Goal: Task Accomplishment & Management: Manage account settings

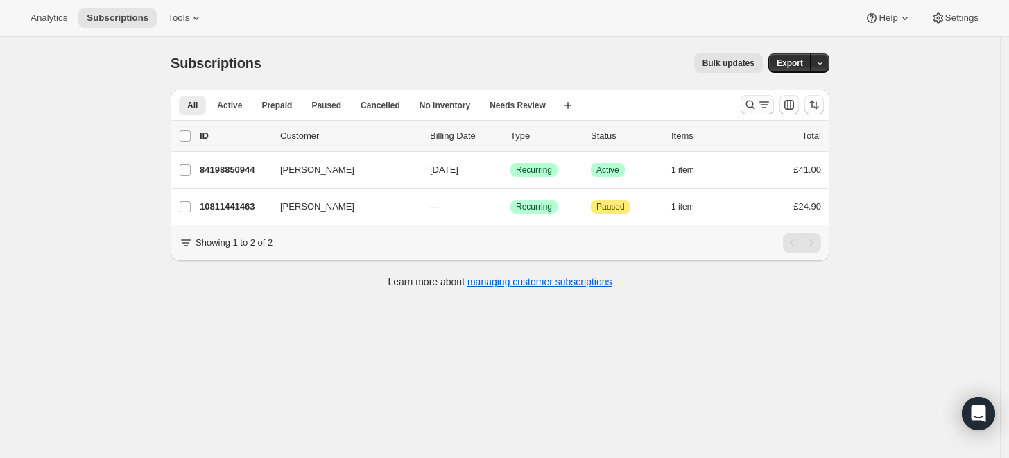
click at [749, 109] on icon "Search and filter results" at bounding box center [750, 105] width 14 height 14
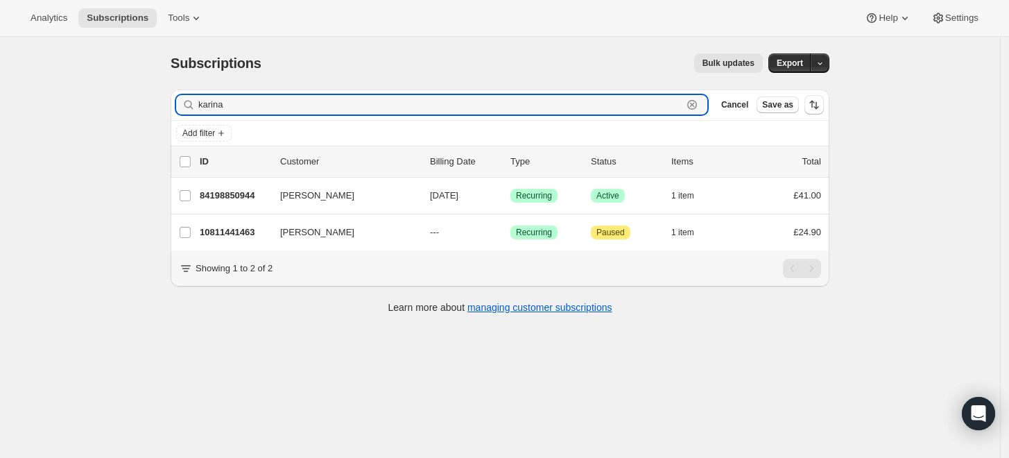
click at [695, 105] on icon "button" at bounding box center [692, 105] width 14 height 14
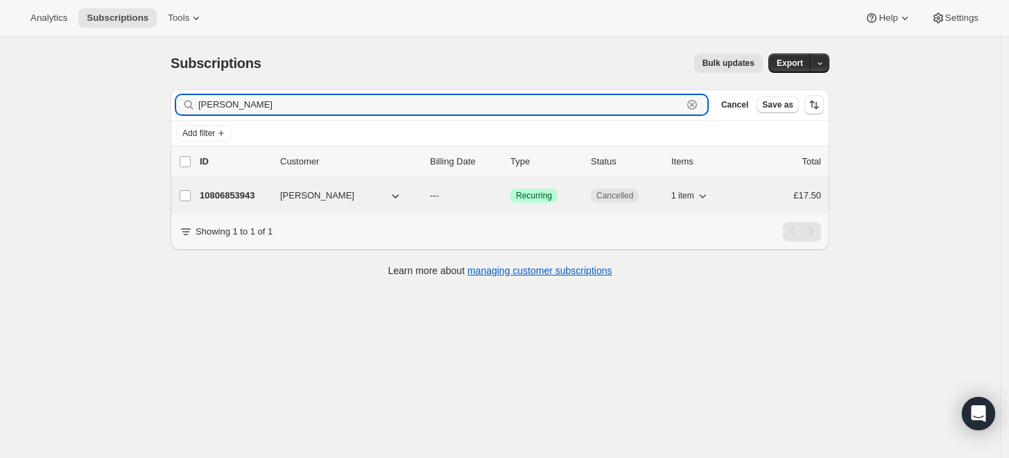
type input "[PERSON_NAME]"
click at [239, 191] on p "10806853943" at bounding box center [234, 196] width 69 height 14
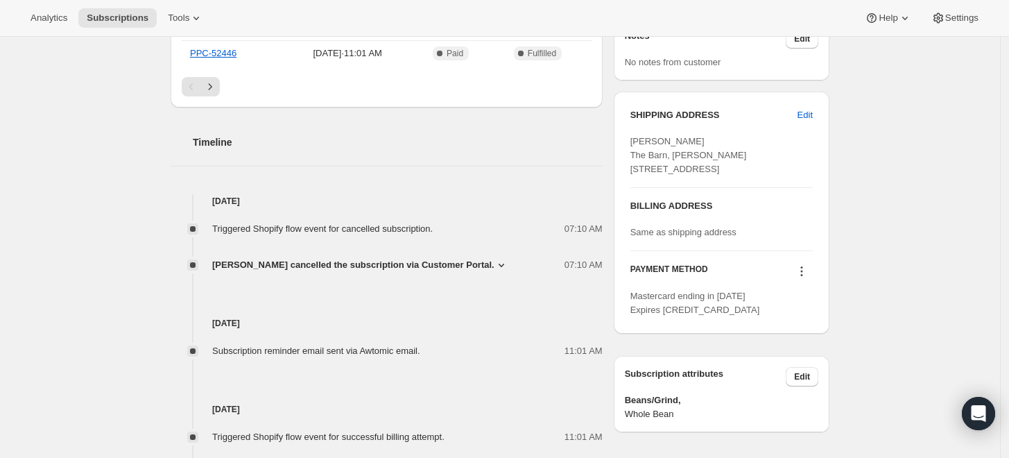
scroll to position [462, 0]
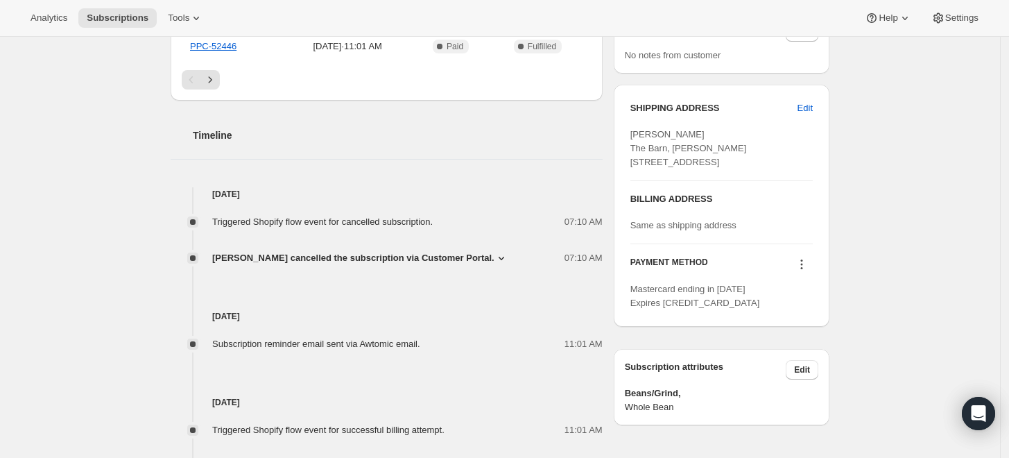
click at [331, 257] on span "[PERSON_NAME] cancelled the subscription via Customer Portal." at bounding box center [353, 258] width 282 height 14
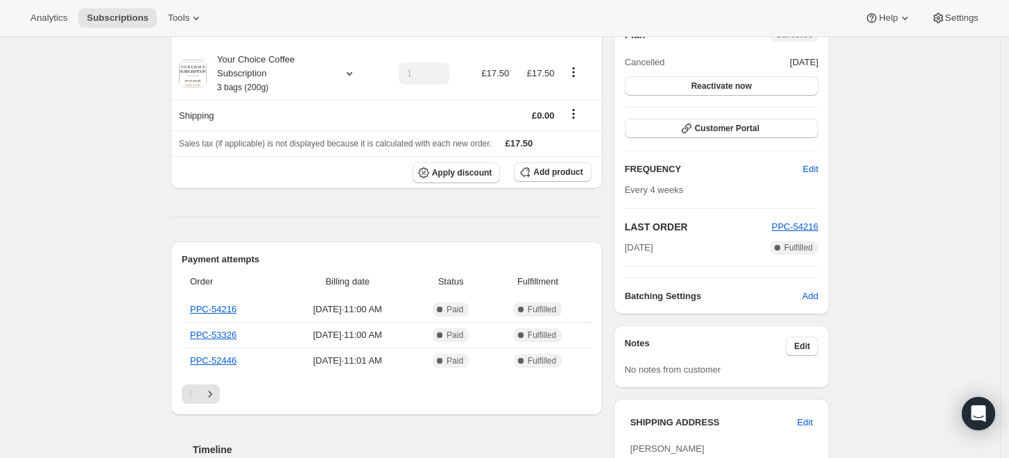
scroll to position [0, 0]
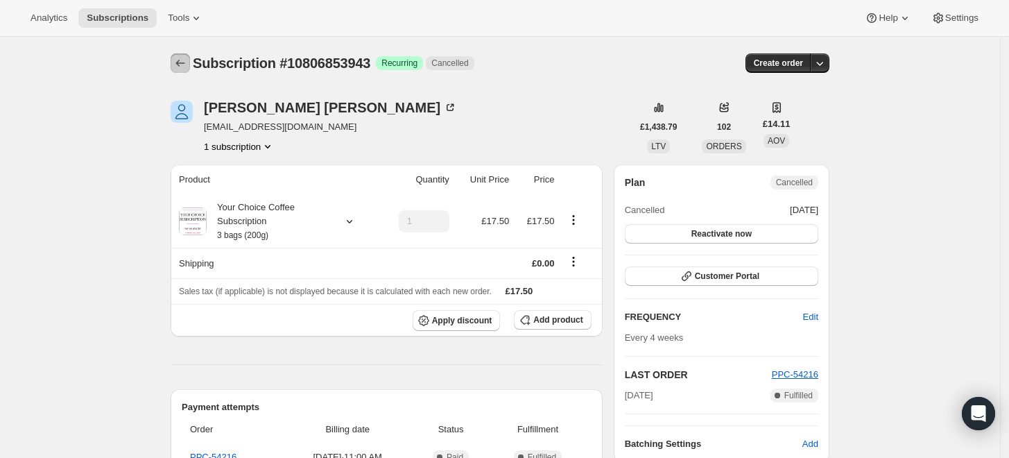
click at [185, 58] on icon "Subscriptions" at bounding box center [180, 63] width 14 height 14
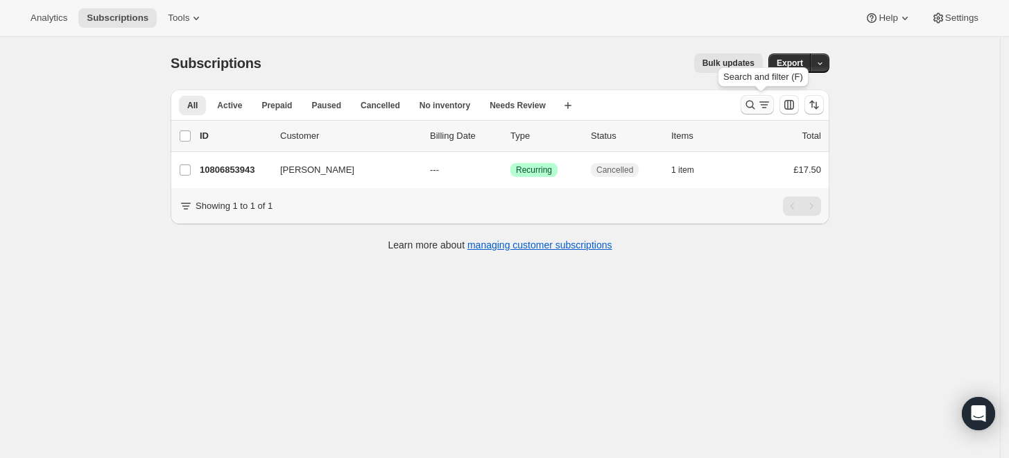
click at [753, 103] on icon "Search and filter results" at bounding box center [750, 105] width 14 height 14
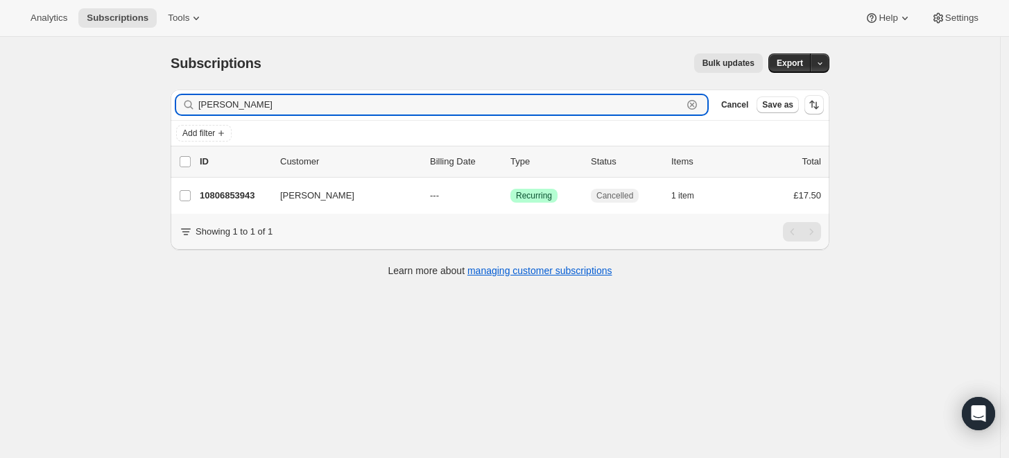
click at [699, 105] on icon "button" at bounding box center [692, 105] width 14 height 14
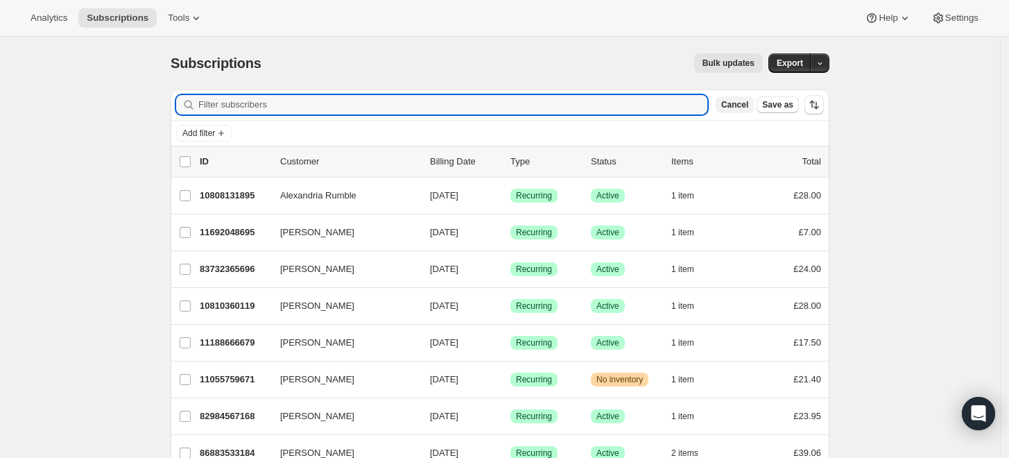
click at [747, 108] on span "Cancel" at bounding box center [734, 104] width 27 height 11
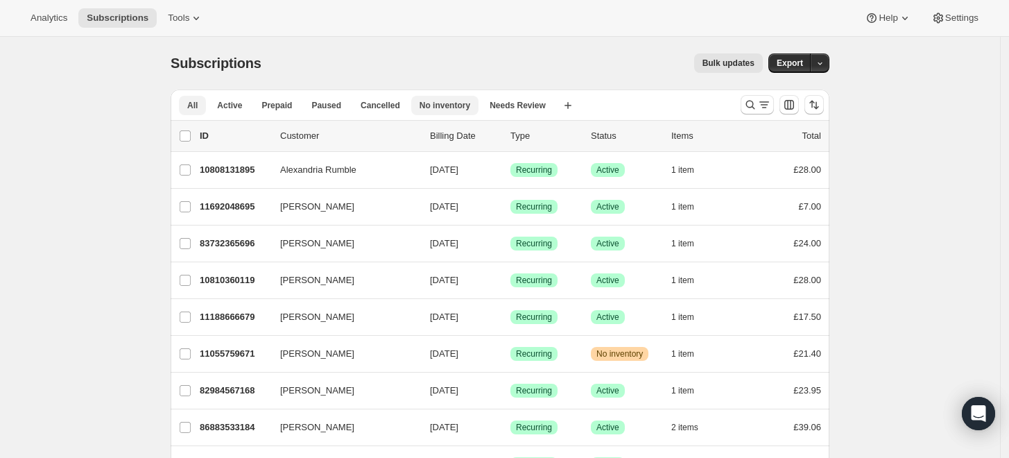
click at [427, 104] on span "No inventory" at bounding box center [445, 105] width 51 height 11
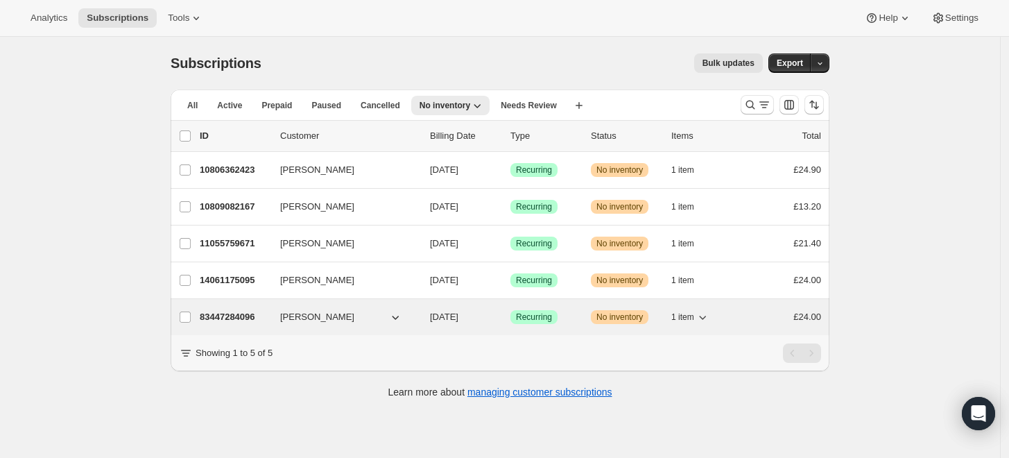
click at [225, 312] on p "83447284096" at bounding box center [234, 317] width 69 height 14
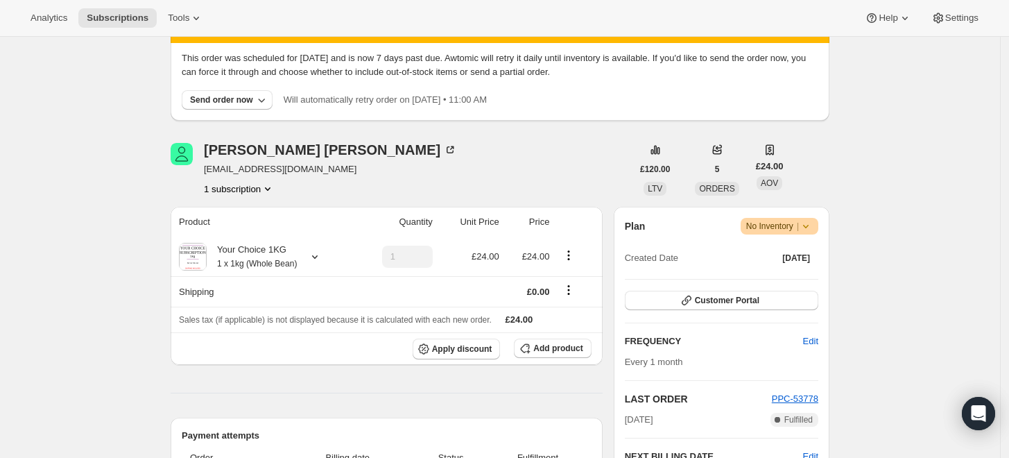
scroll to position [154, 0]
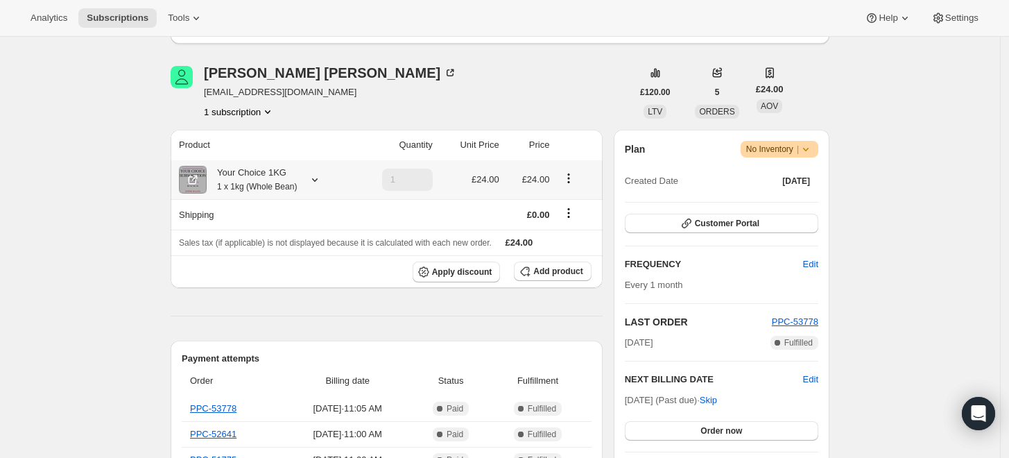
click at [263, 180] on div "Your Choice 1KG 1 x 1kg (Whole Bean)" at bounding box center [252, 180] width 90 height 28
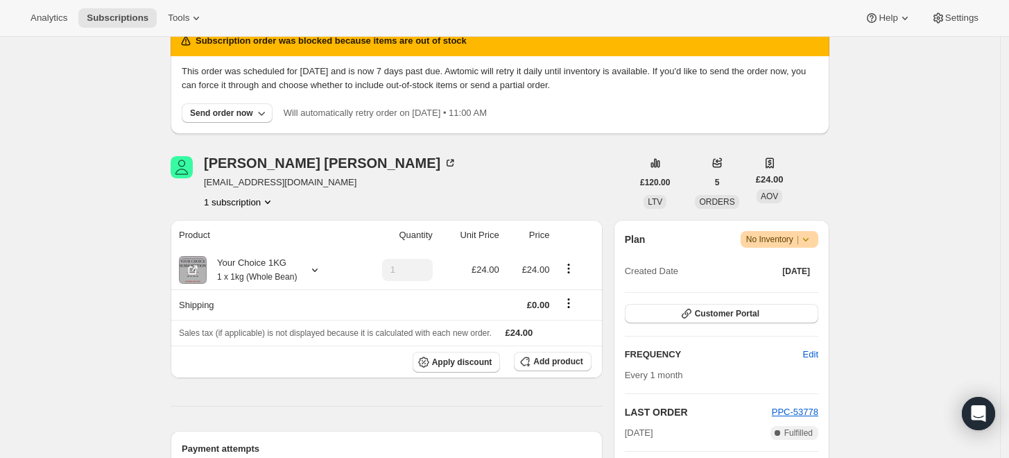
scroll to position [77, 0]
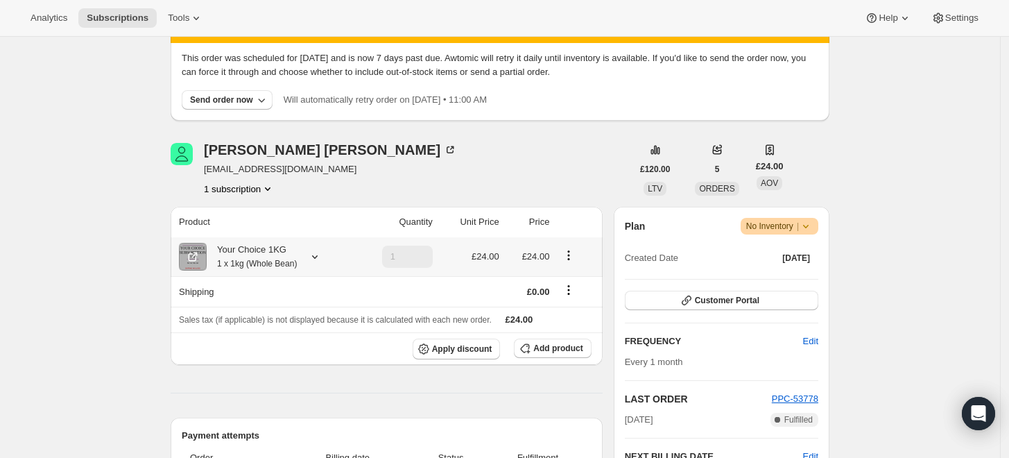
click at [242, 245] on div "Your Choice 1KG 1 x 1kg (Whole Bean)" at bounding box center [252, 257] width 90 height 28
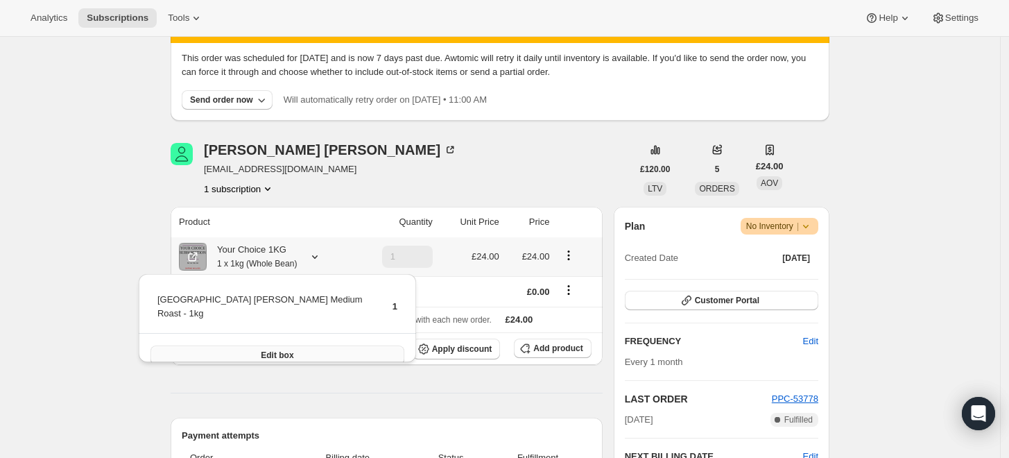
click at [261, 349] on span "Edit box" at bounding box center [277, 354] width 33 height 11
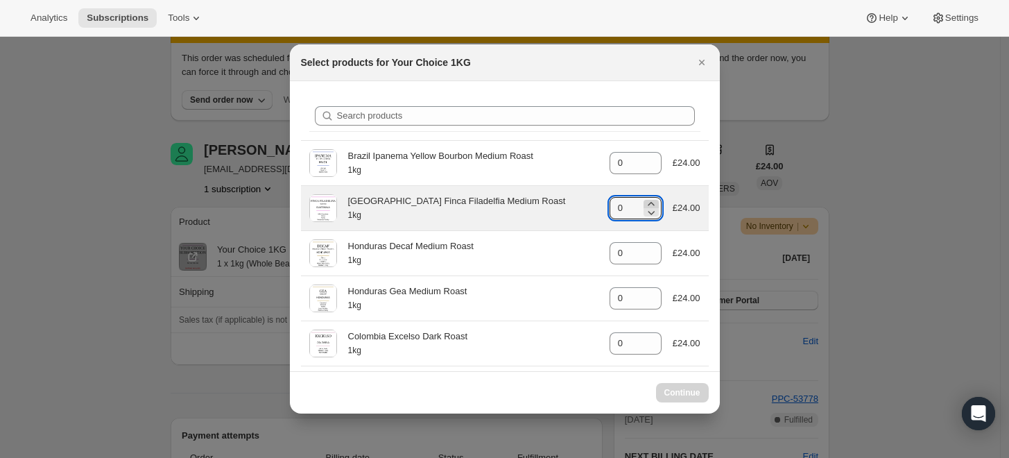
click at [648, 202] on icon ":rr2:" at bounding box center [651, 204] width 14 height 14
click at [644, 201] on icon ":rr2:" at bounding box center [651, 204] width 14 height 14
type input "1"
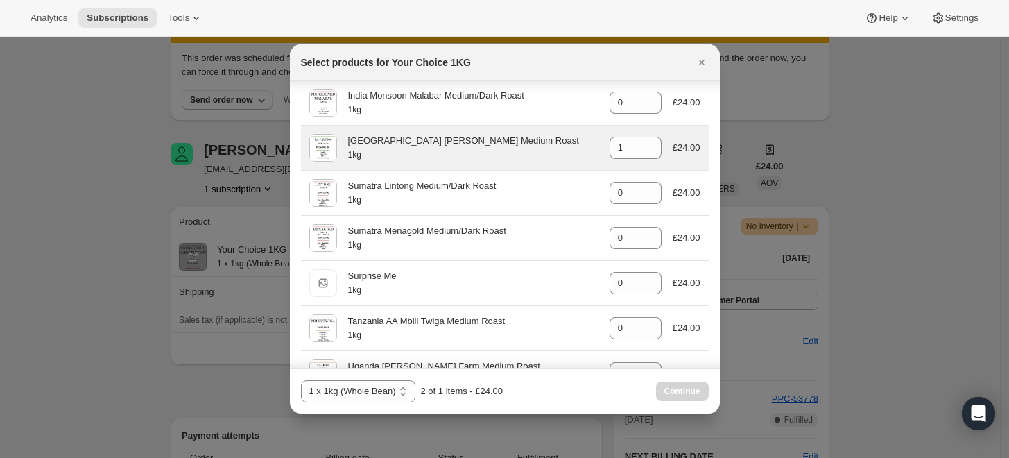
scroll to position [693, 0]
click at [648, 148] on icon ":rr2:" at bounding box center [651, 150] width 7 height 4
type input "0"
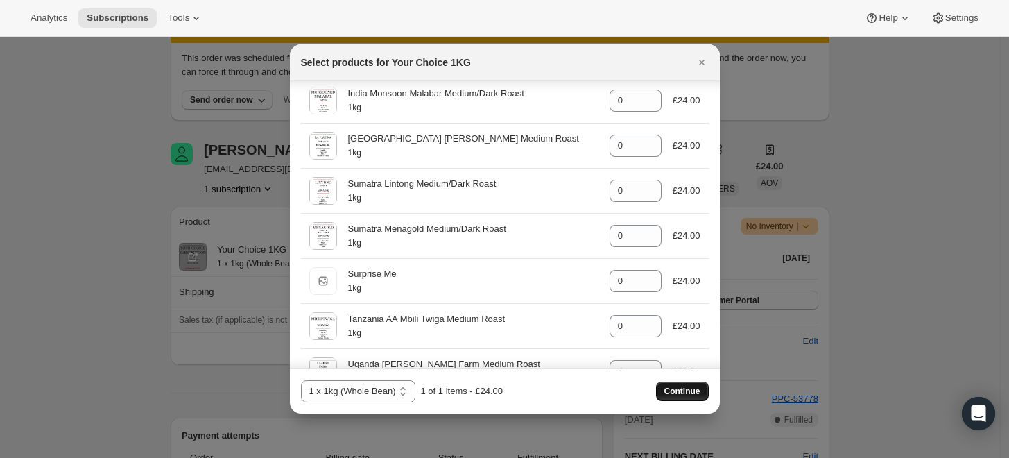
click at [688, 387] on span "Continue" at bounding box center [682, 391] width 36 height 11
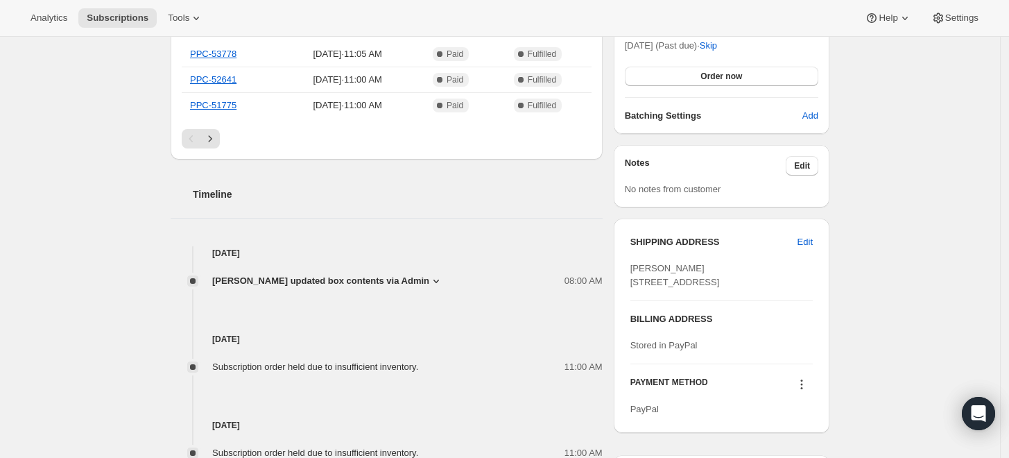
scroll to position [616, 0]
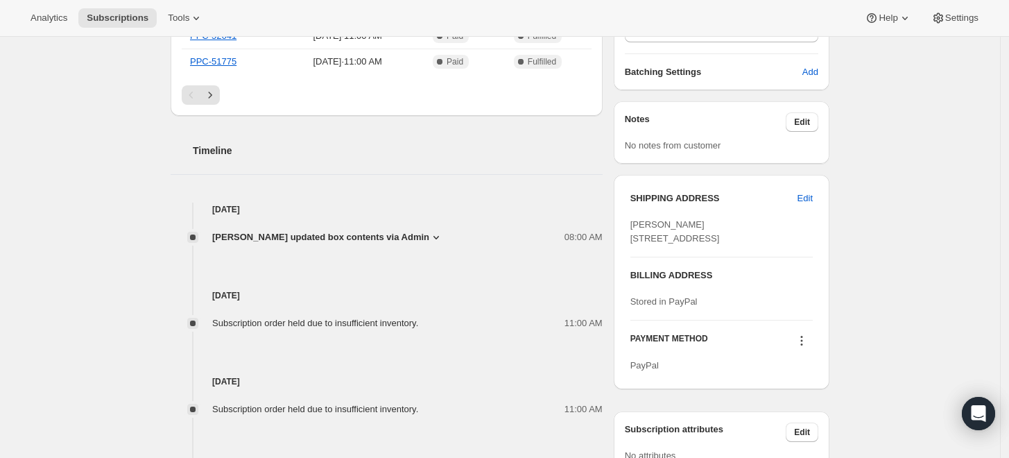
drag, startPoint x: 682, startPoint y: 263, endPoint x: 714, endPoint y: 259, distance: 32.2
click at [714, 245] on div "[PERSON_NAME] [STREET_ADDRESS]" at bounding box center [721, 232] width 182 height 28
copy span "LS18 5JJ"
